Goal: Find specific page/section

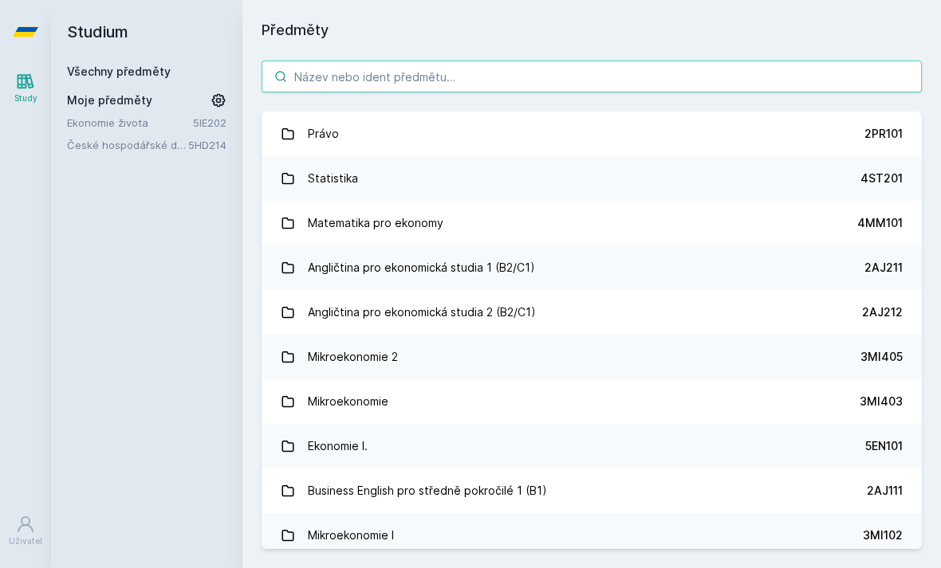
click at [318, 81] on input "search" at bounding box center [591, 77] width 660 height 32
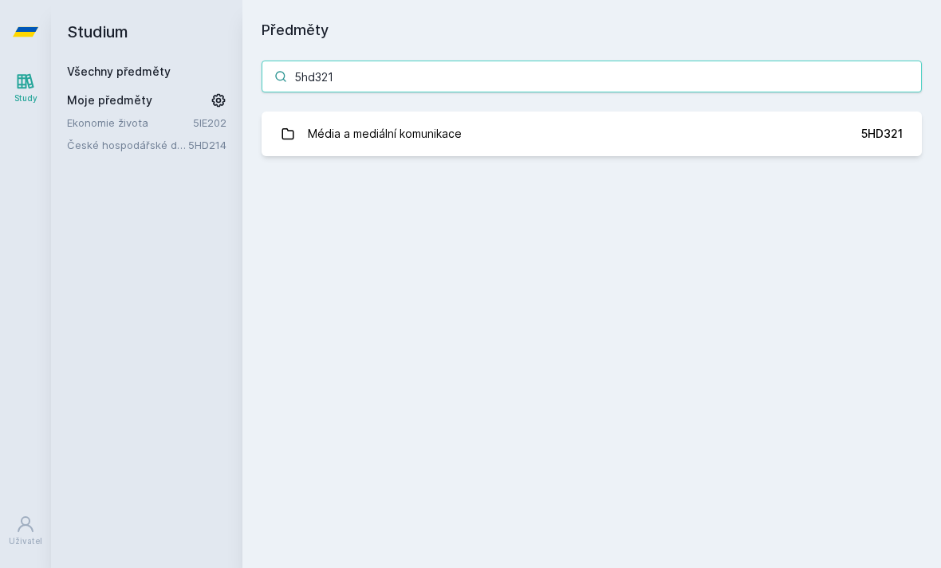
type input "5hd321"
click at [338, 147] on div "Média a mediální komunikace" at bounding box center [385, 134] width 154 height 32
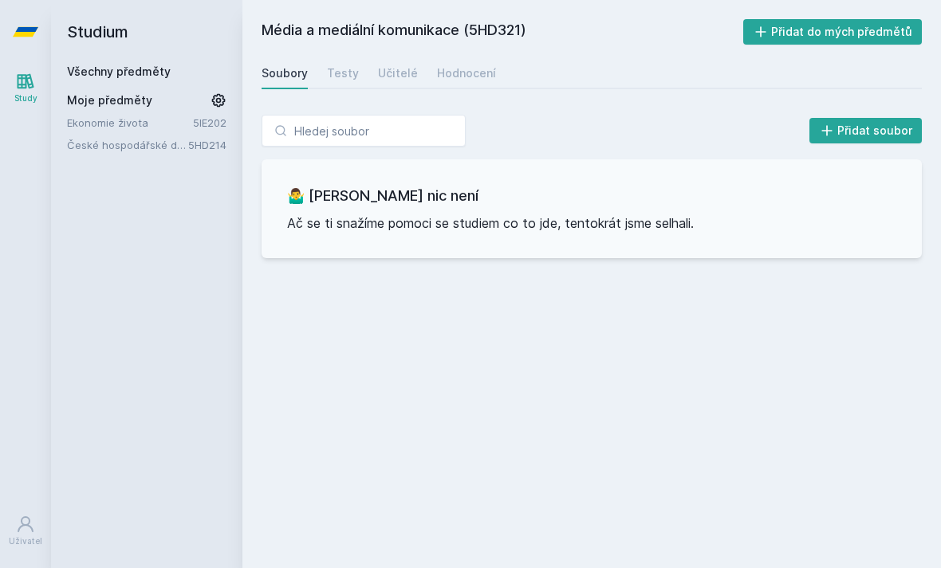
click at [456, 68] on div "Hodnocení" at bounding box center [466, 73] width 59 height 16
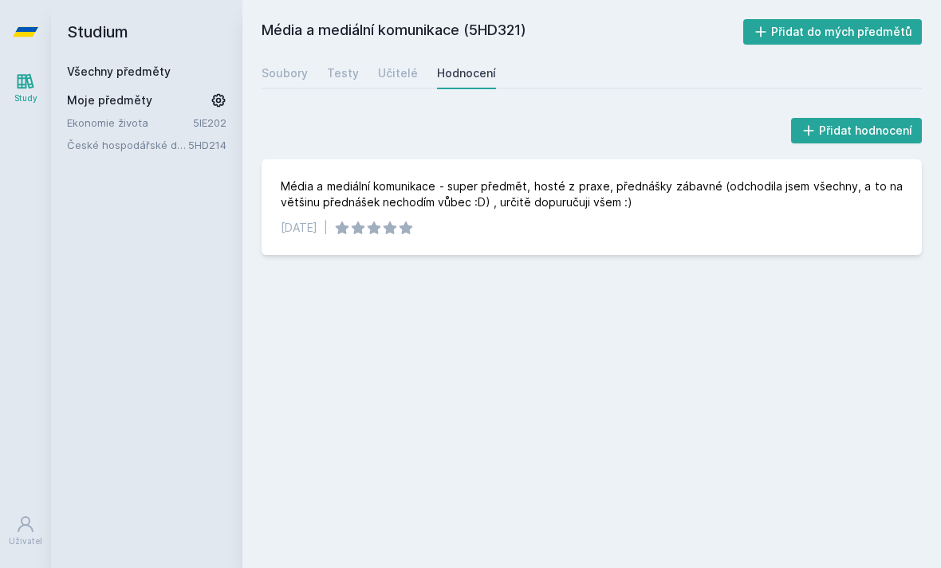
click at [285, 67] on div "Soubory" at bounding box center [284, 73] width 46 height 16
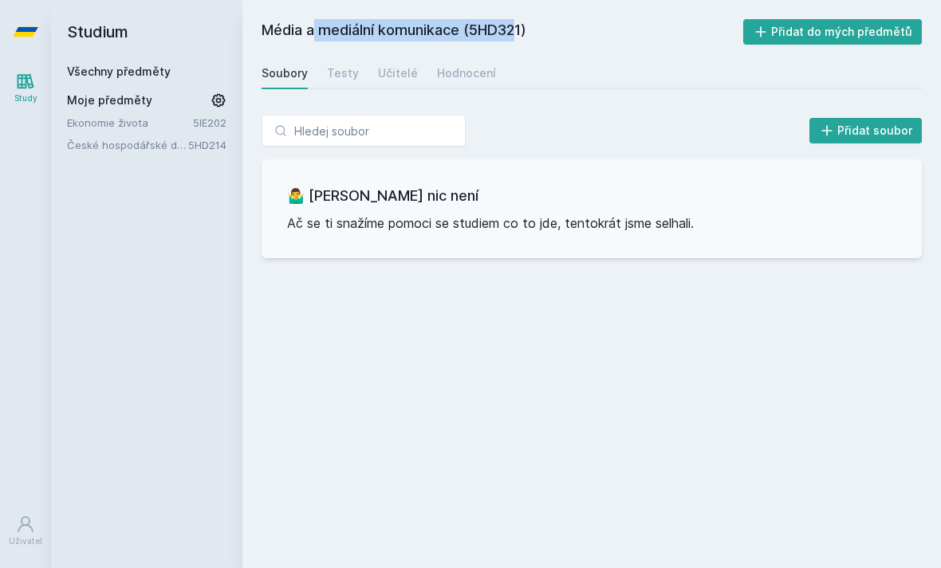
click at [472, 79] on div "Hodnocení" at bounding box center [466, 73] width 59 height 16
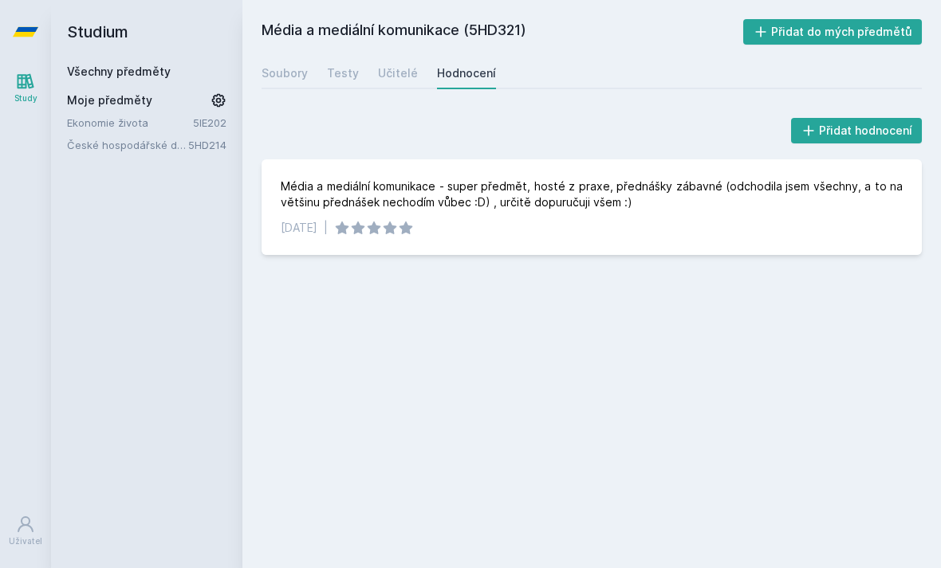
click at [397, 80] on div "Učitelé" at bounding box center [398, 73] width 40 height 16
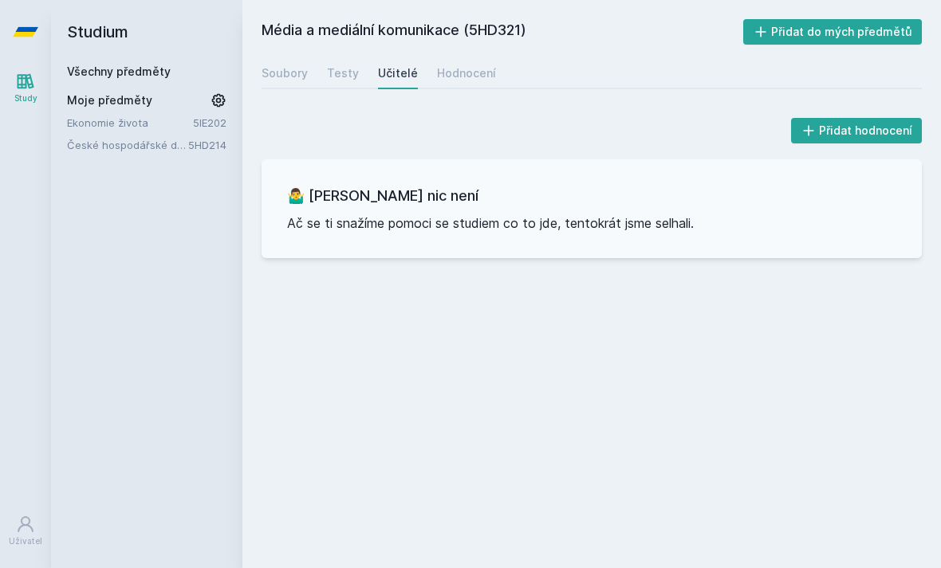
click at [292, 79] on div "Soubory" at bounding box center [284, 73] width 46 height 16
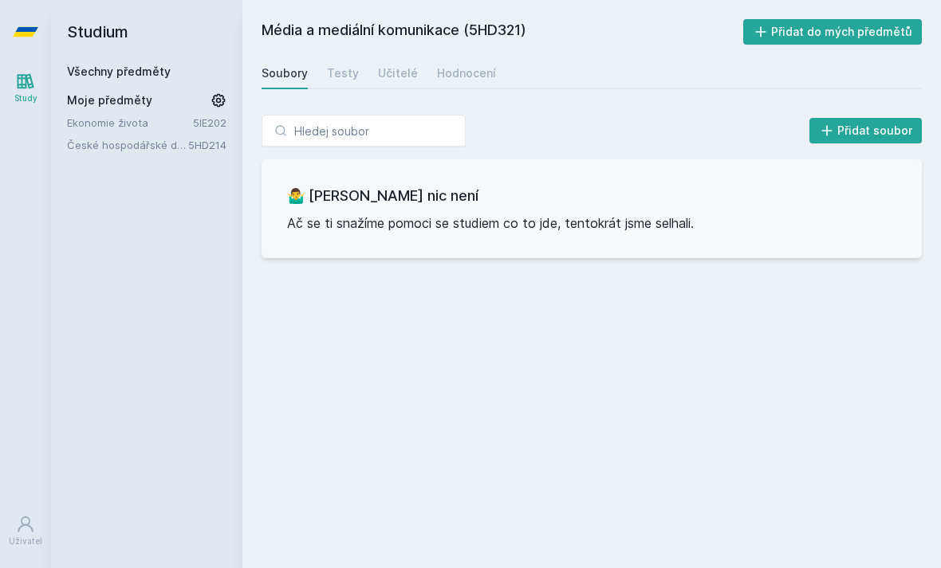
click at [305, 81] on div "Soubory" at bounding box center [284, 73] width 46 height 16
